Goal: Complete application form: Complete application form

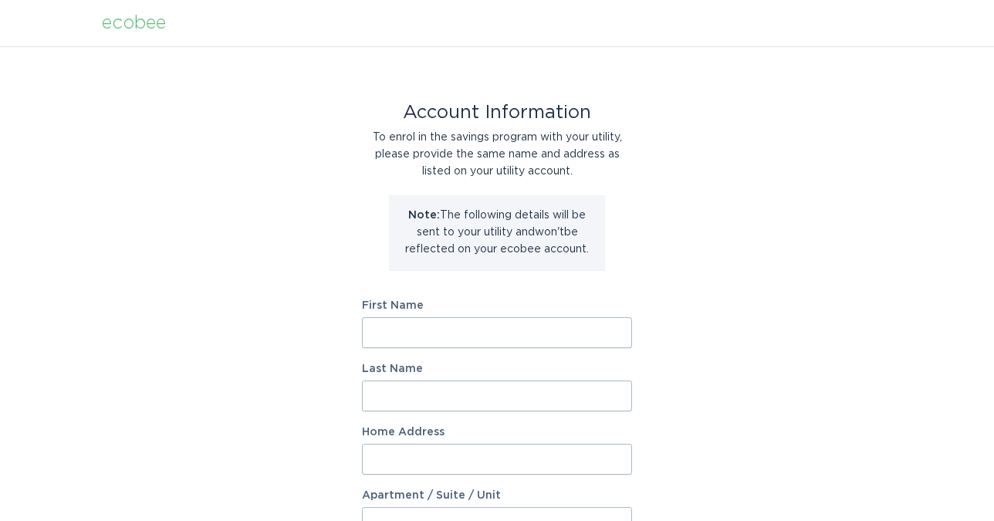
click at [496, 337] on input "First Name" at bounding box center [497, 332] width 270 height 31
type input "[PERSON_NAME]"
type input "116 South [PERSON_NAME]"
select select "US"
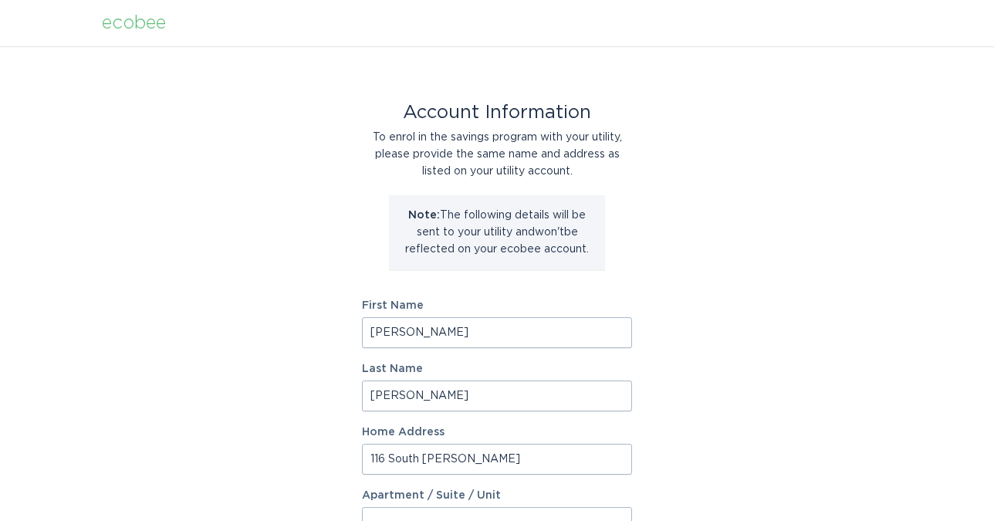
type input "Hinsdale"
type input "60521"
select select "IL"
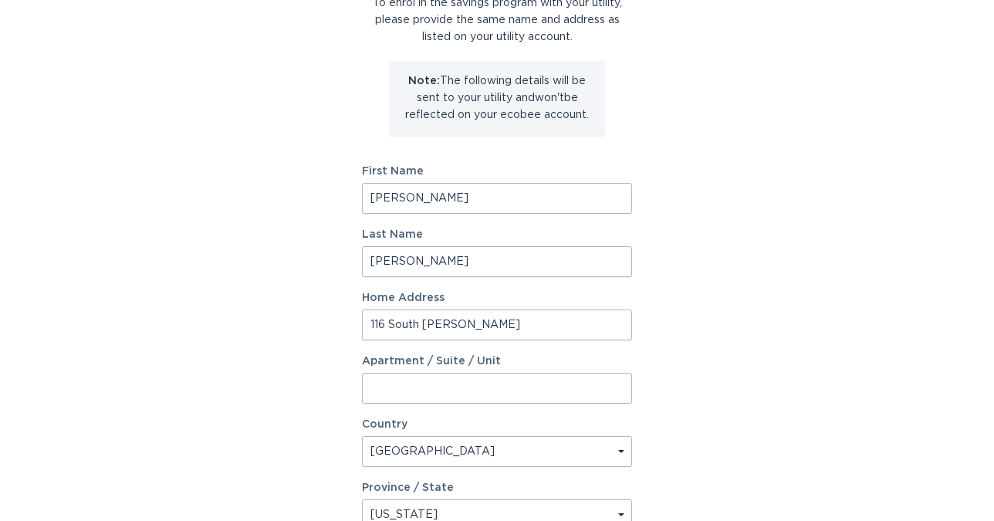
scroll to position [136, 0]
click at [542, 319] on input "116 South [PERSON_NAME]" at bounding box center [497, 323] width 270 height 31
type input "[STREET_ADDRESS]"
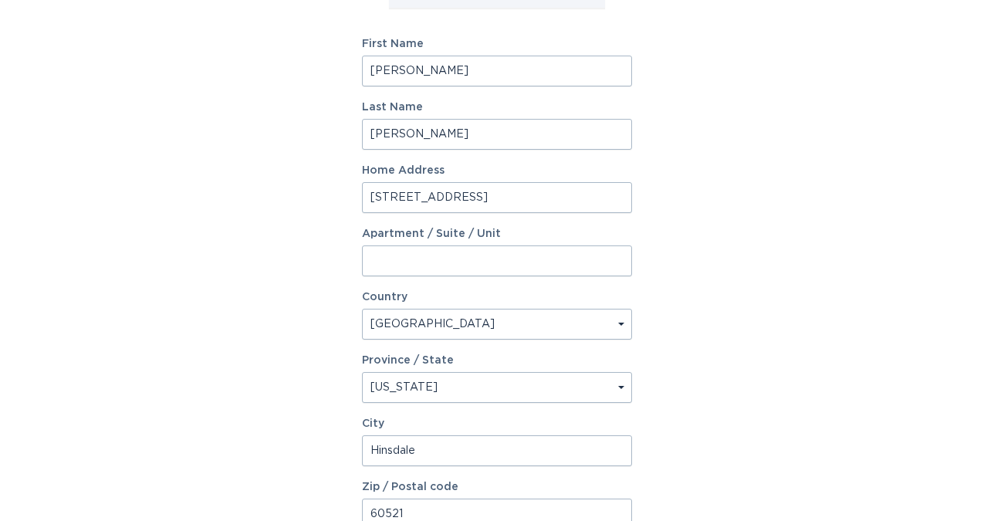
scroll to position [269, 0]
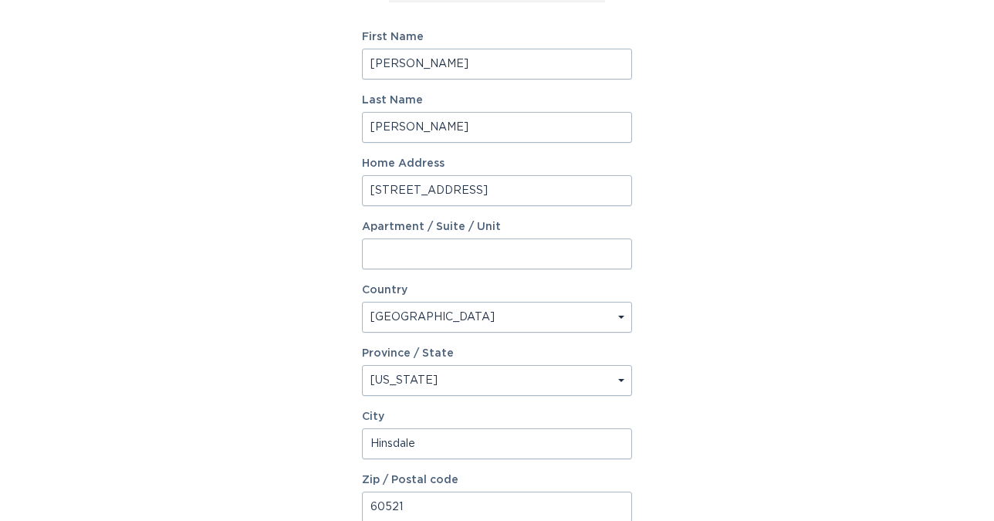
click at [514, 368] on select "Select a province/state [US_STATE] [US_STATE] [US_STATE] [US_STATE] [US_STATE] …" at bounding box center [497, 380] width 270 height 31
select select "SC"
click at [362, 365] on select "Select a province/state [US_STATE] [US_STATE] [US_STATE] [US_STATE] [US_STATE] …" at bounding box center [497, 380] width 270 height 31
click at [425, 449] on input "Hinsdale" at bounding box center [497, 444] width 270 height 31
type input "Travelers Rest"
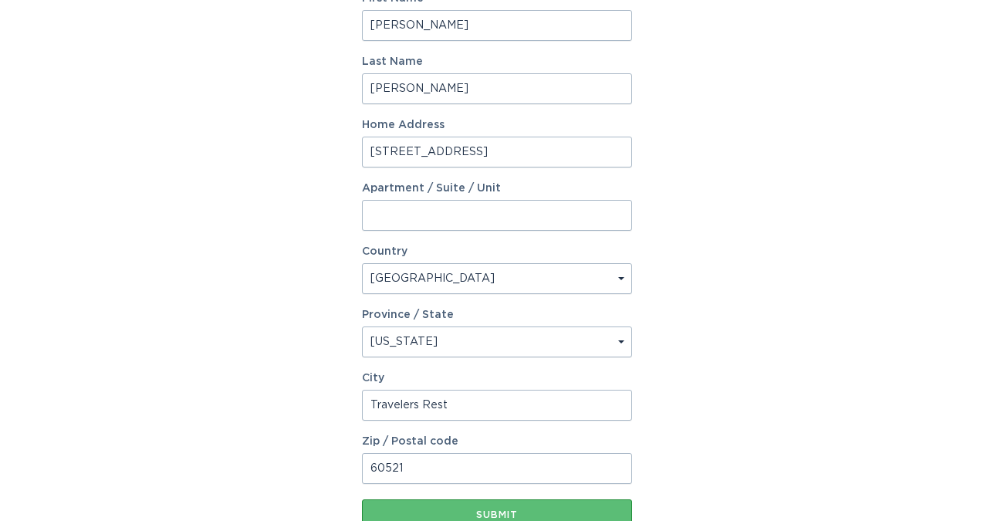
scroll to position [318, 0]
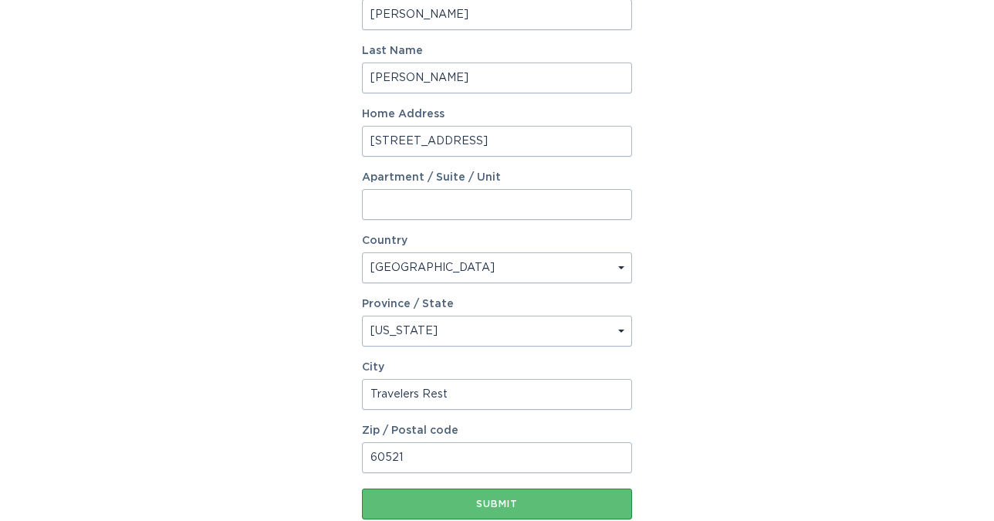
click at [418, 460] on input "60521" at bounding box center [497, 457] width 270 height 31
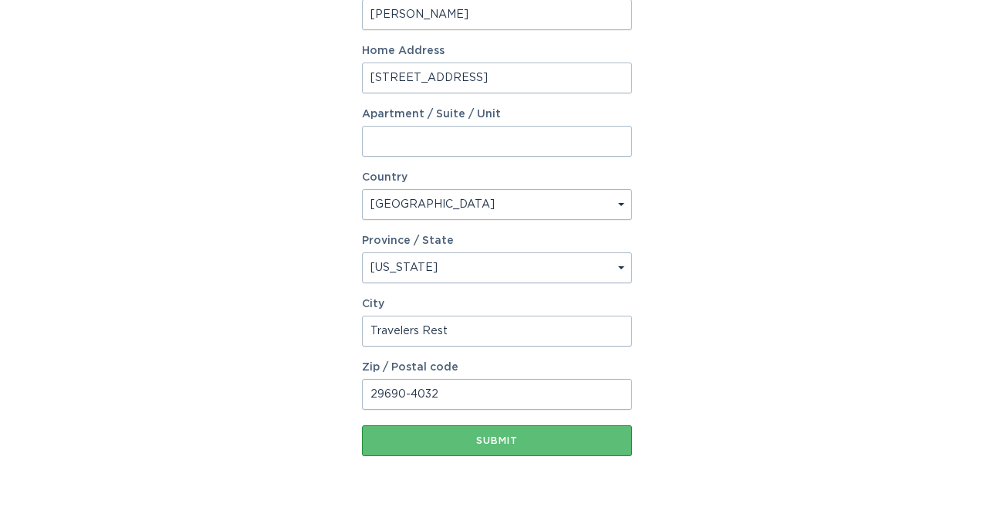
scroll to position [418, 0]
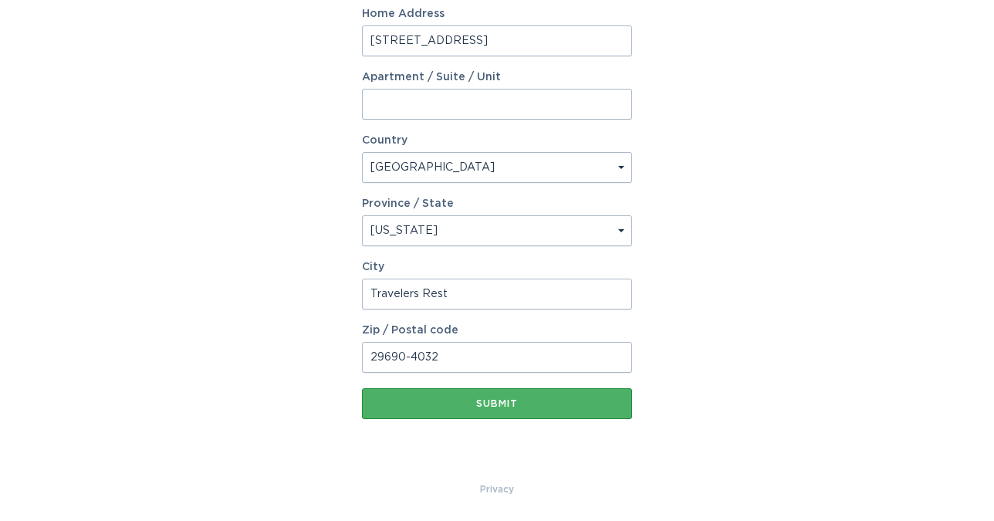
click at [508, 401] on div "Submit" at bounding box center [497, 403] width 255 height 9
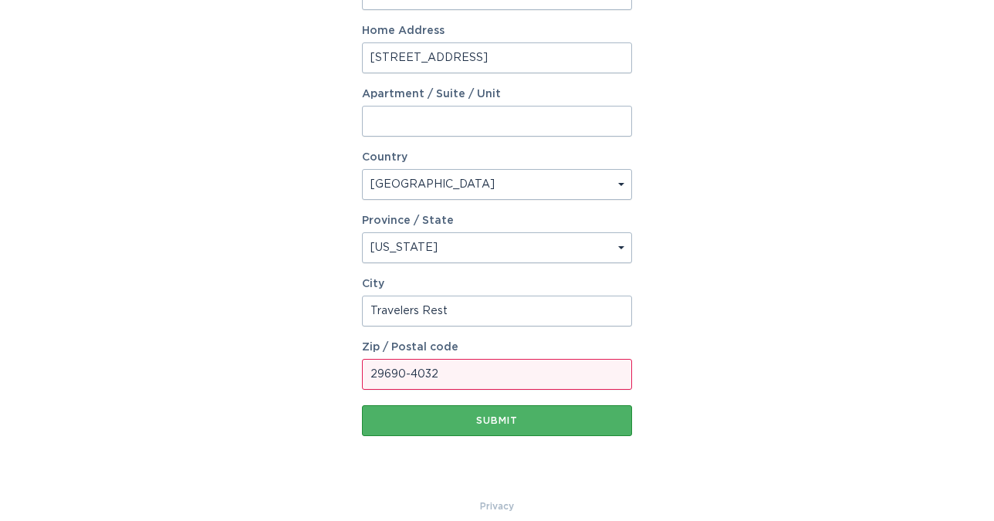
scroll to position [435, 0]
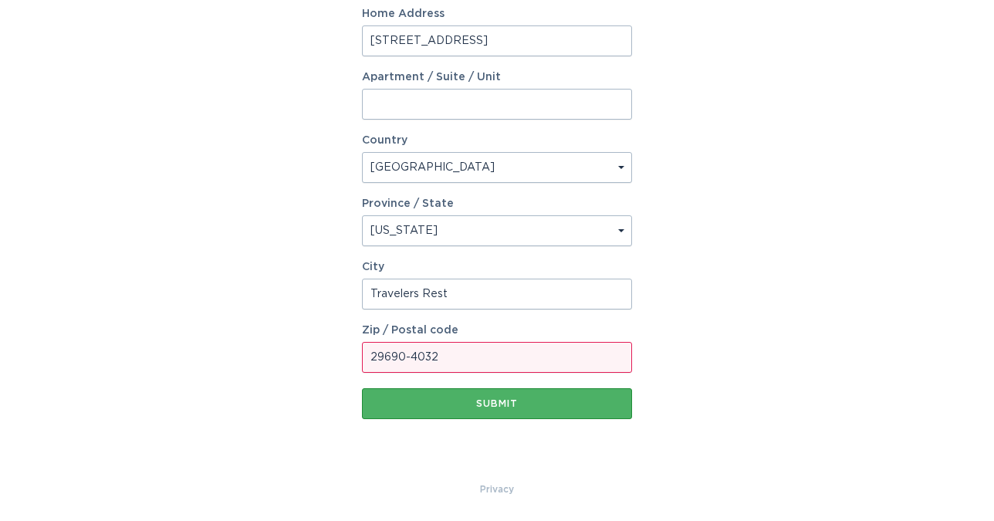
click at [486, 402] on div "Submit" at bounding box center [497, 403] width 255 height 9
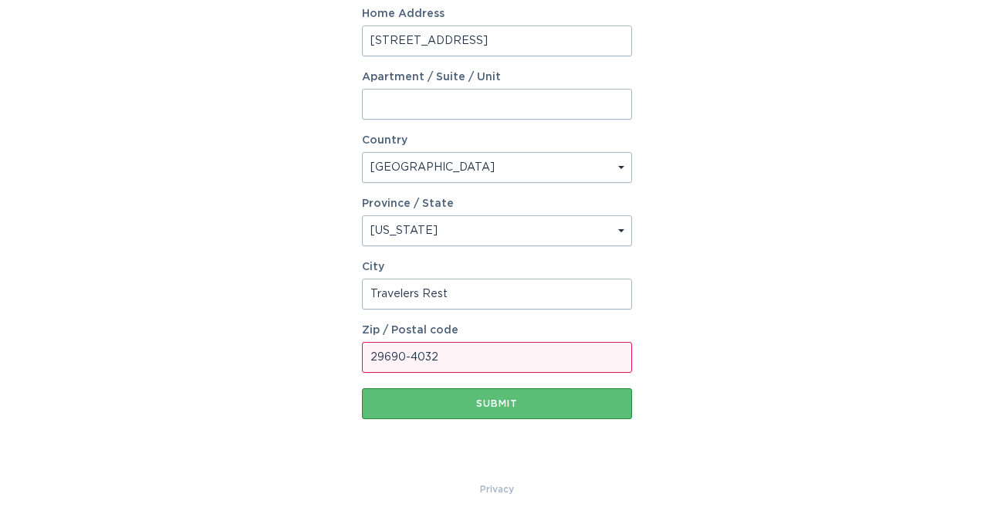
click at [468, 355] on input "29690-4032" at bounding box center [497, 357] width 270 height 31
type input "29690"
click at [422, 456] on div "Account Information To enrol in the savings program with your utility, please p…" at bounding box center [497, 46] width 270 height 870
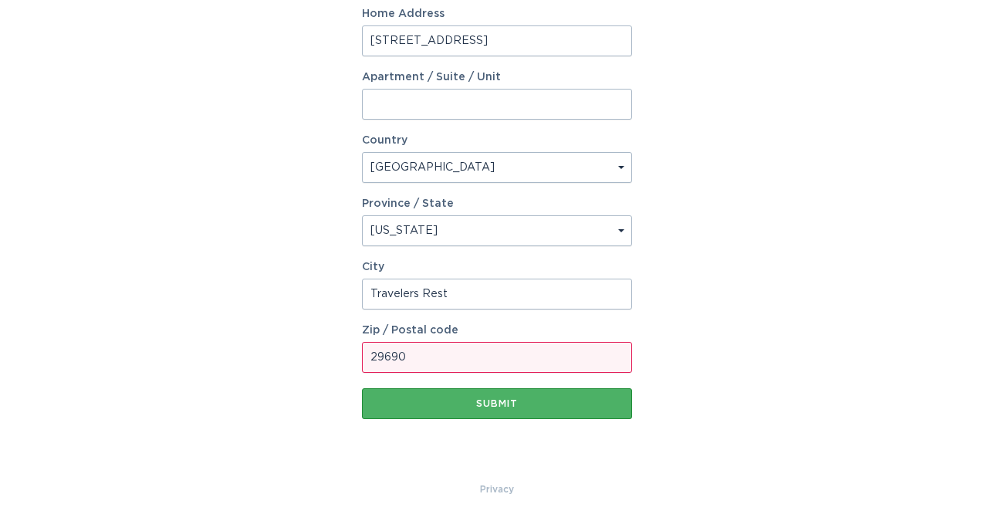
click at [491, 399] on div "Submit" at bounding box center [497, 403] width 255 height 9
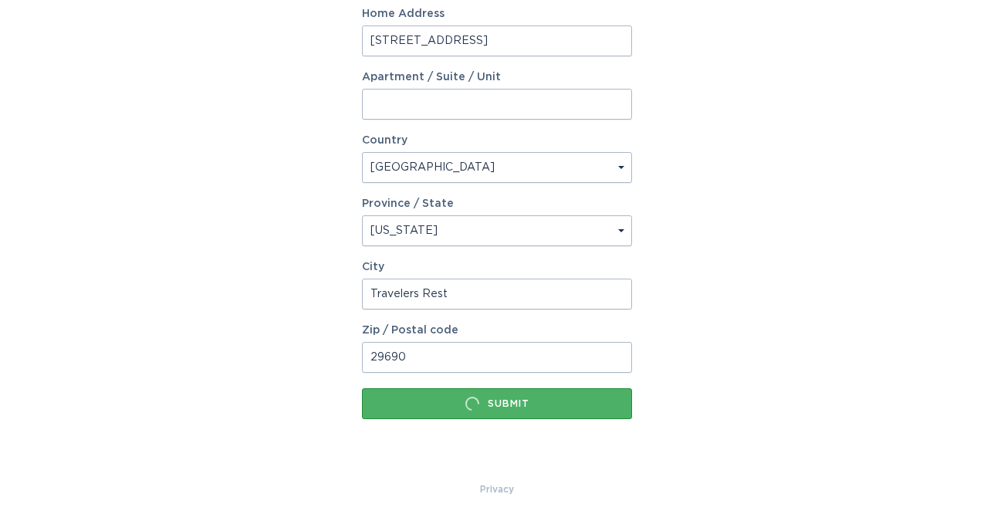
scroll to position [0, 0]
